Goal: Find contact information: Find contact information

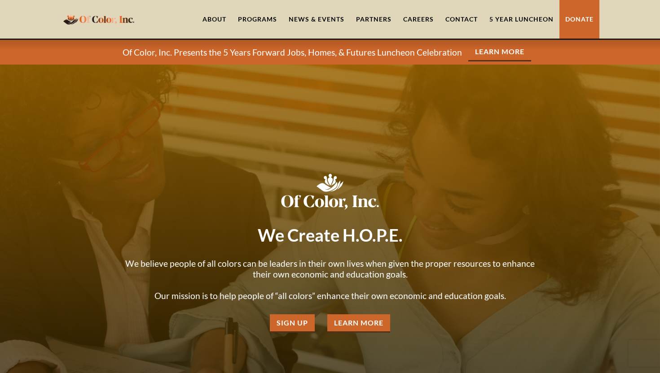
click at [218, 19] on link "About" at bounding box center [214, 19] width 35 height 39
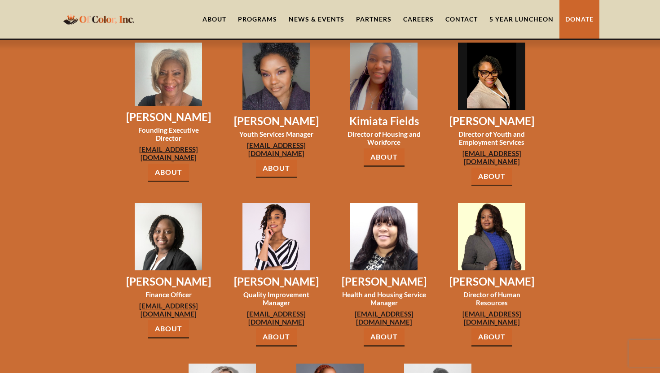
scroll to position [772, 0]
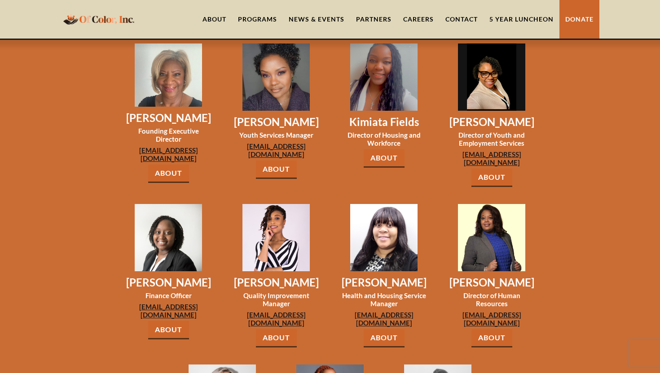
click at [398, 235] on div "Keisha Norris Health and Housing Service Manager knorris@ofcolorinc.org About" at bounding box center [383, 267] width 87 height 161
click at [393, 209] on img at bounding box center [383, 237] width 67 height 67
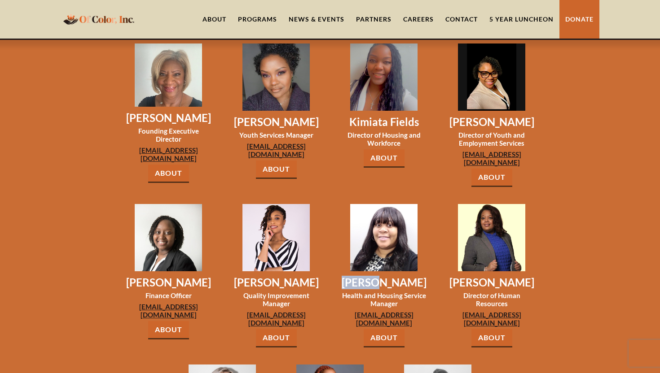
click at [393, 209] on img at bounding box center [383, 237] width 67 height 67
click at [387, 329] on link "About" at bounding box center [383, 338] width 41 height 18
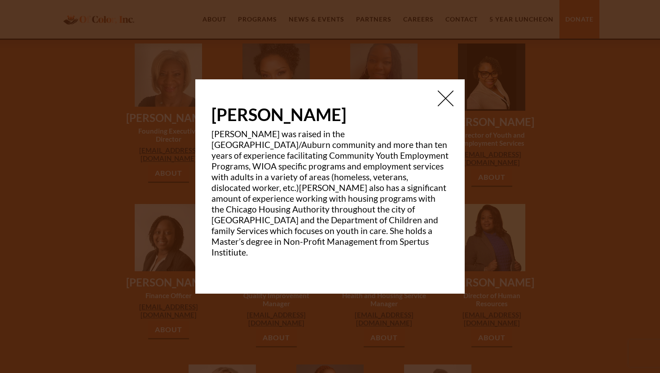
click at [451, 99] on img at bounding box center [446, 99] width 16 height 16
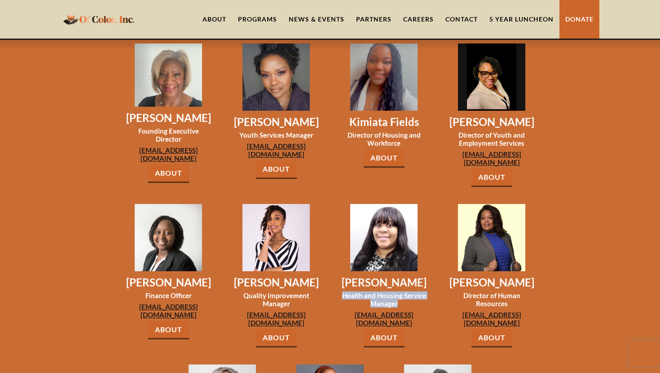
drag, startPoint x: 343, startPoint y: 258, endPoint x: 406, endPoint y: 266, distance: 63.3
click at [406, 292] on h3 "Health and Housing Service Manager" at bounding box center [383, 300] width 87 height 16
copy h3 "Health and Housing Service Manager"
click at [372, 329] on link "About" at bounding box center [383, 338] width 41 height 18
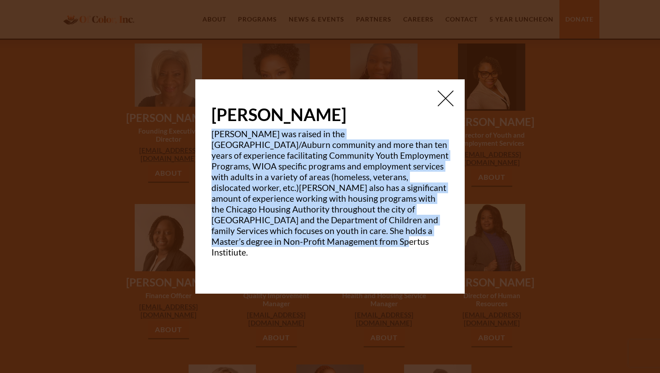
drag, startPoint x: 257, startPoint y: 247, endPoint x: 206, endPoint y: 141, distance: 117.8
click at [206, 140] on div "Keisha Norris Miss Keisha Norris was raised in the Gresham/Auburn community and…" at bounding box center [329, 186] width 269 height 214
copy p "Miss Keisha Norris was raised in the Gresham/Auburn community and more than ten…"
